Goal: Information Seeking & Learning: Learn about a topic

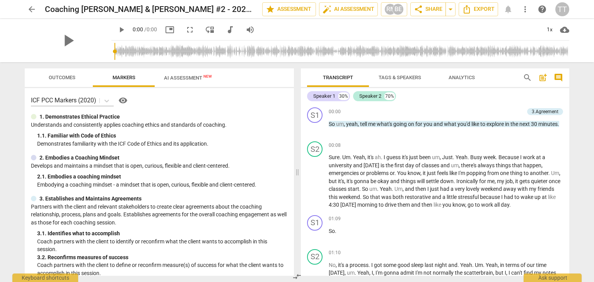
click at [31, 9] on span "arrow_back" at bounding box center [31, 9] width 9 height 9
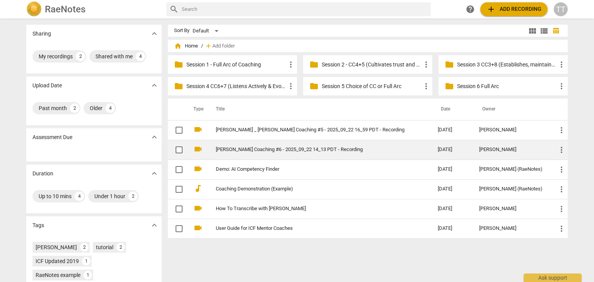
click at [308, 155] on td "[PERSON_NAME] Coaching #6 - 2025_09_22 14_13 PDT - Recording" at bounding box center [319, 150] width 225 height 20
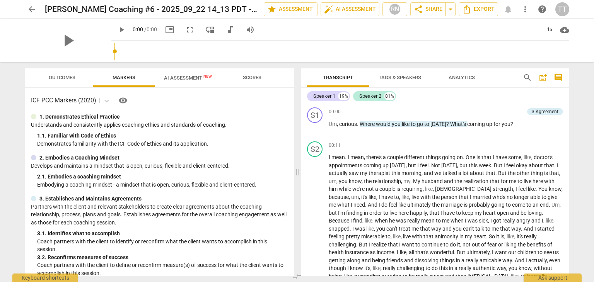
click at [198, 36] on div "play_arrow 0:00 / 0:00 picture_in_picture fullscreen move_down audiotrack volum…" at bounding box center [340, 30] width 458 height 22
click at [190, 125] on p "Understands and consistently applies coaching ethics and standards of coaching." at bounding box center [159, 125] width 257 height 8
click at [190, 79] on span "AI Assessment New" at bounding box center [188, 78] width 48 height 6
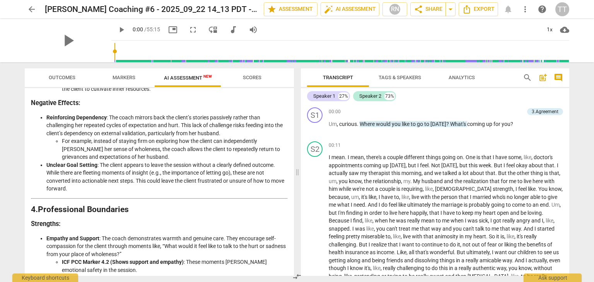
scroll to position [606, 0]
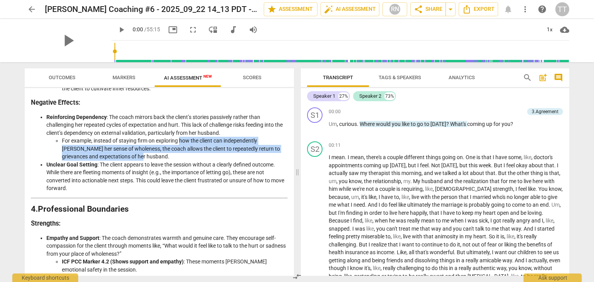
drag, startPoint x: 180, startPoint y: 139, endPoint x: 123, endPoint y: 153, distance: 59.3
click at [123, 153] on li "For example, instead of staying firm on exploring how the client can independen…" at bounding box center [175, 149] width 226 height 24
drag, startPoint x: 123, startPoint y: 153, endPoint x: 111, endPoint y: 150, distance: 12.0
click at [111, 150] on li "For example, instead of staying firm on exploring how the client can independen…" at bounding box center [175, 149] width 226 height 24
